Goal: Navigation & Orientation: Go to known website

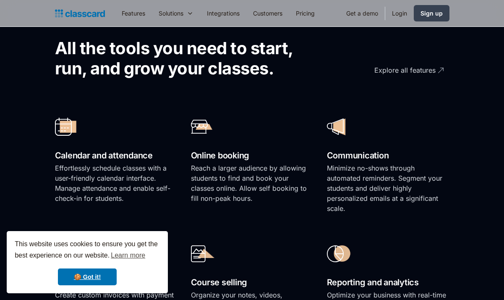
scroll to position [725, 0]
